Goal: Find specific page/section: Find specific page/section

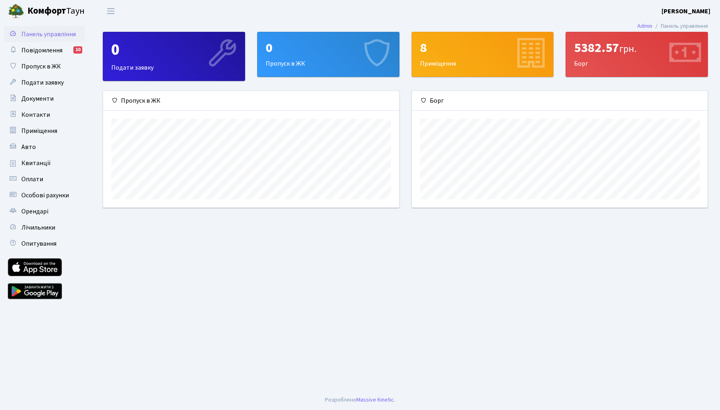
scroll to position [117, 296]
click at [591, 57] on div "5382.57 грн. Борг" at bounding box center [637, 54] width 142 height 44
click at [43, 52] on span "Повідомлення" at bounding box center [41, 50] width 41 height 9
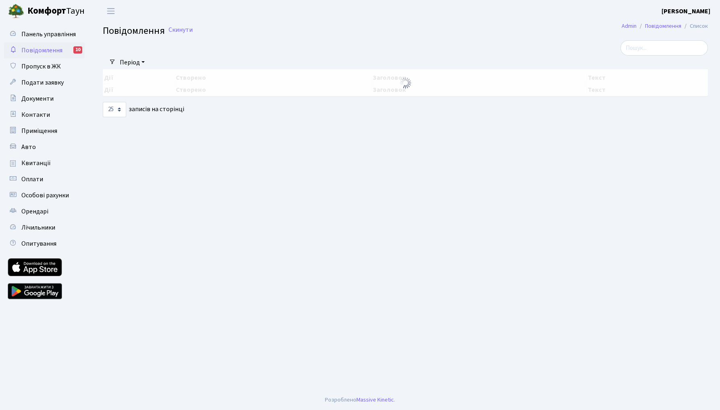
select select "25"
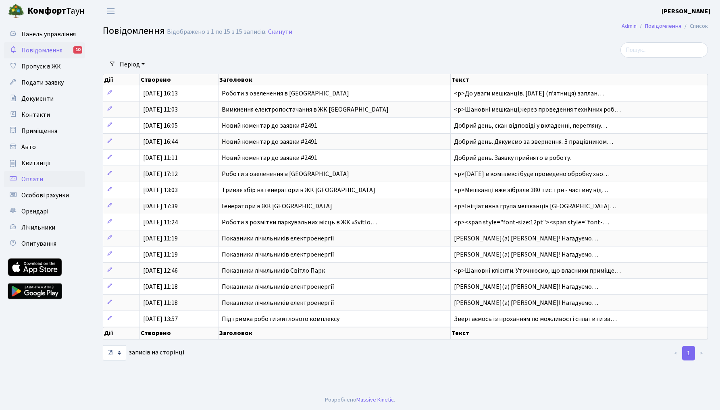
click at [33, 183] on span "Оплати" at bounding box center [32, 179] width 22 height 9
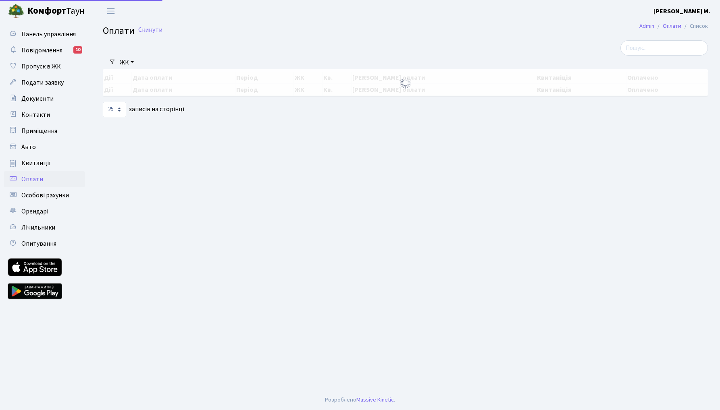
select select "25"
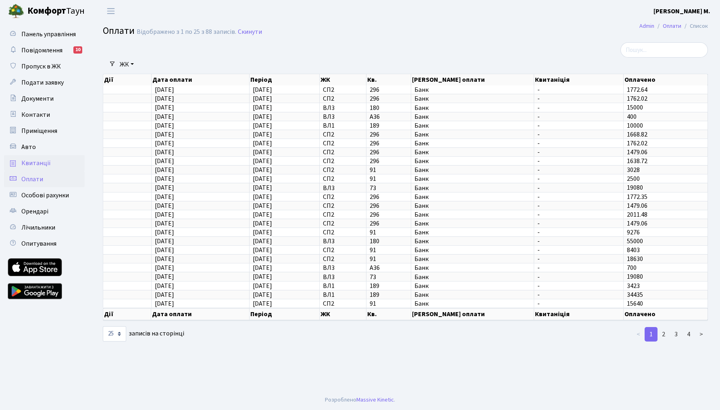
click at [46, 162] on span "Квитанції" at bounding box center [35, 163] width 29 height 9
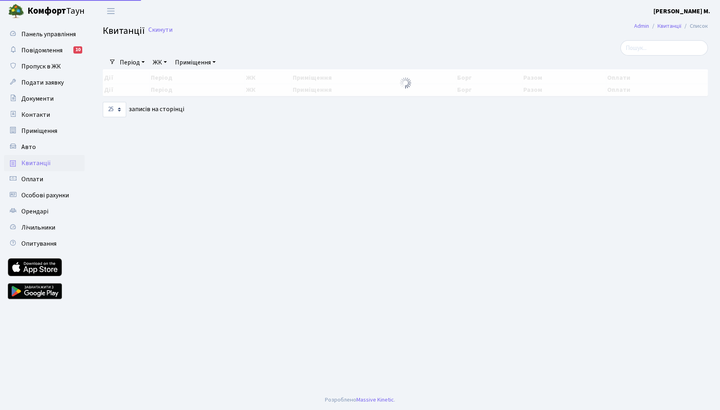
select select "25"
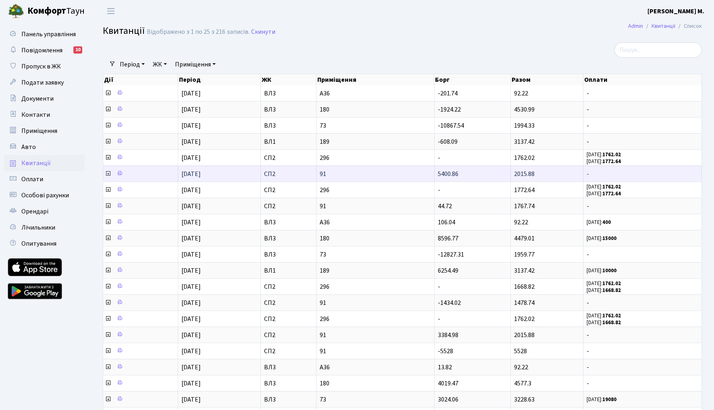
click at [531, 175] on span "2015.88" at bounding box center [524, 174] width 21 height 9
click at [108, 173] on icon at bounding box center [108, 174] width 6 height 6
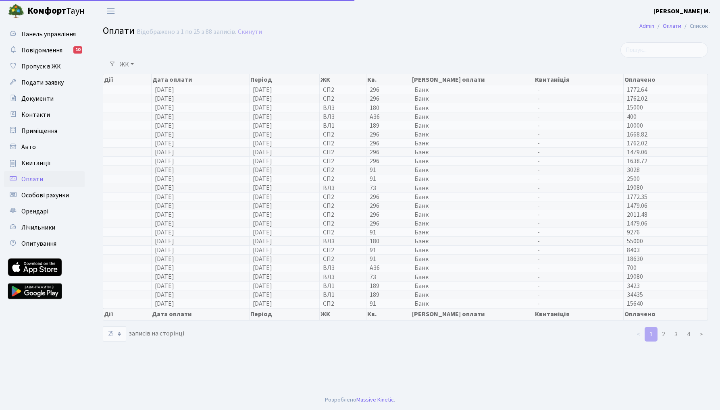
select select "25"
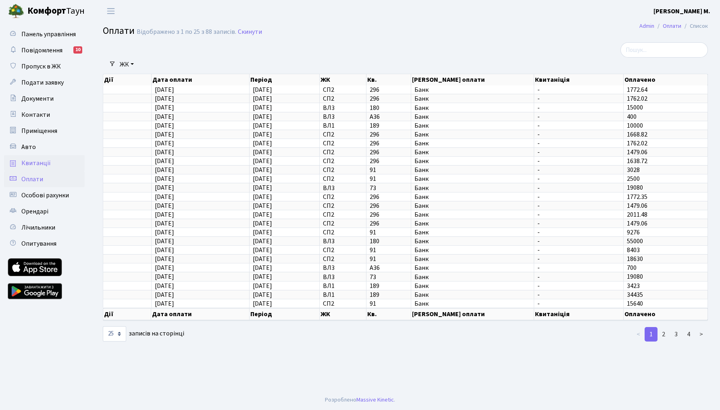
click at [25, 160] on span "Квитанції" at bounding box center [35, 163] width 29 height 9
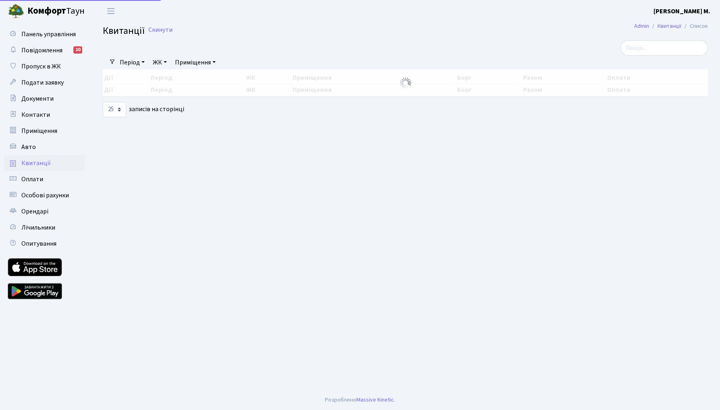
select select "25"
